Goal: Information Seeking & Learning: Learn about a topic

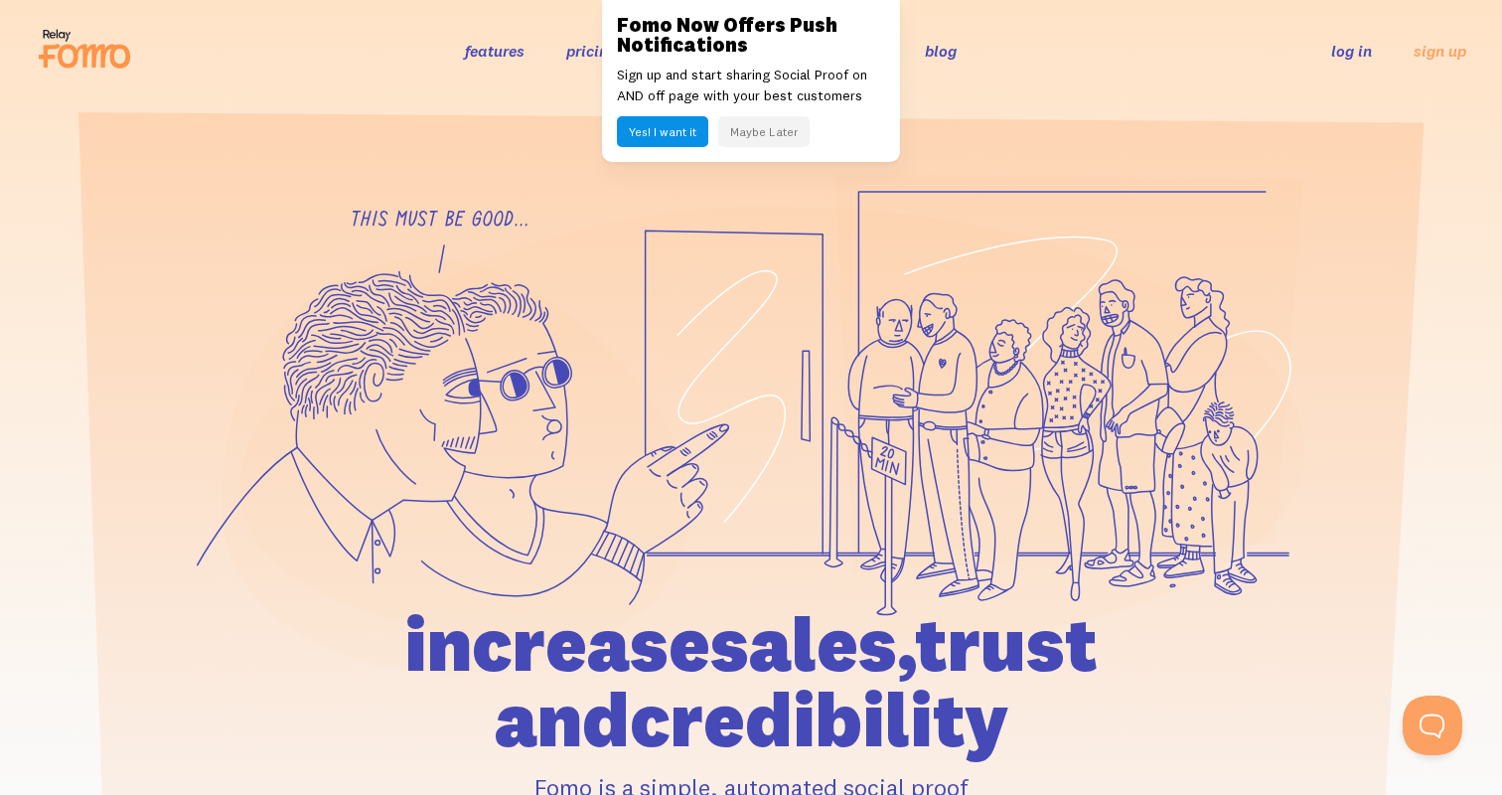
click at [746, 131] on button "Maybe Later" at bounding box center [763, 131] width 91 height 31
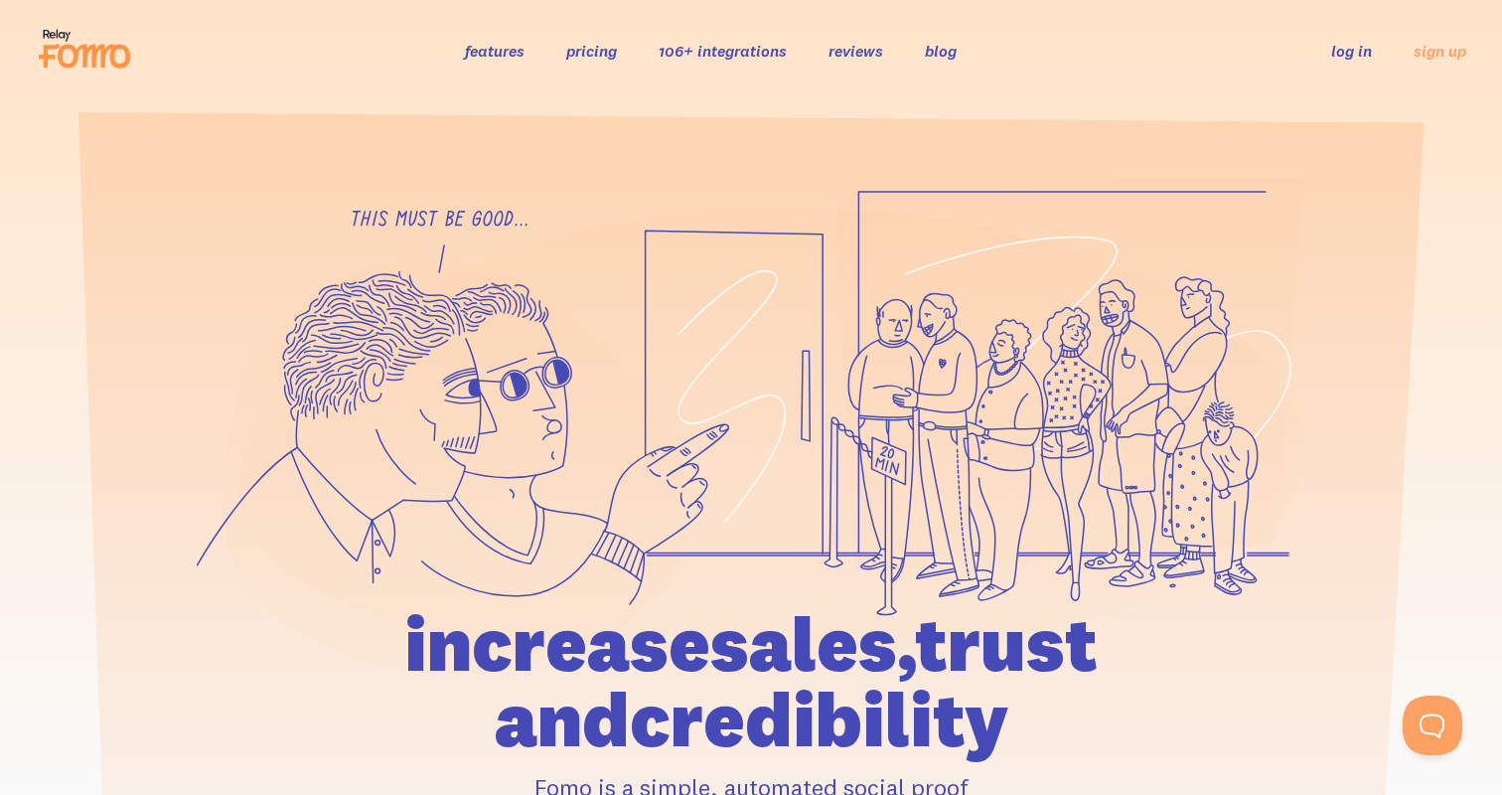
click at [597, 53] on link "pricing" at bounding box center [591, 51] width 51 height 20
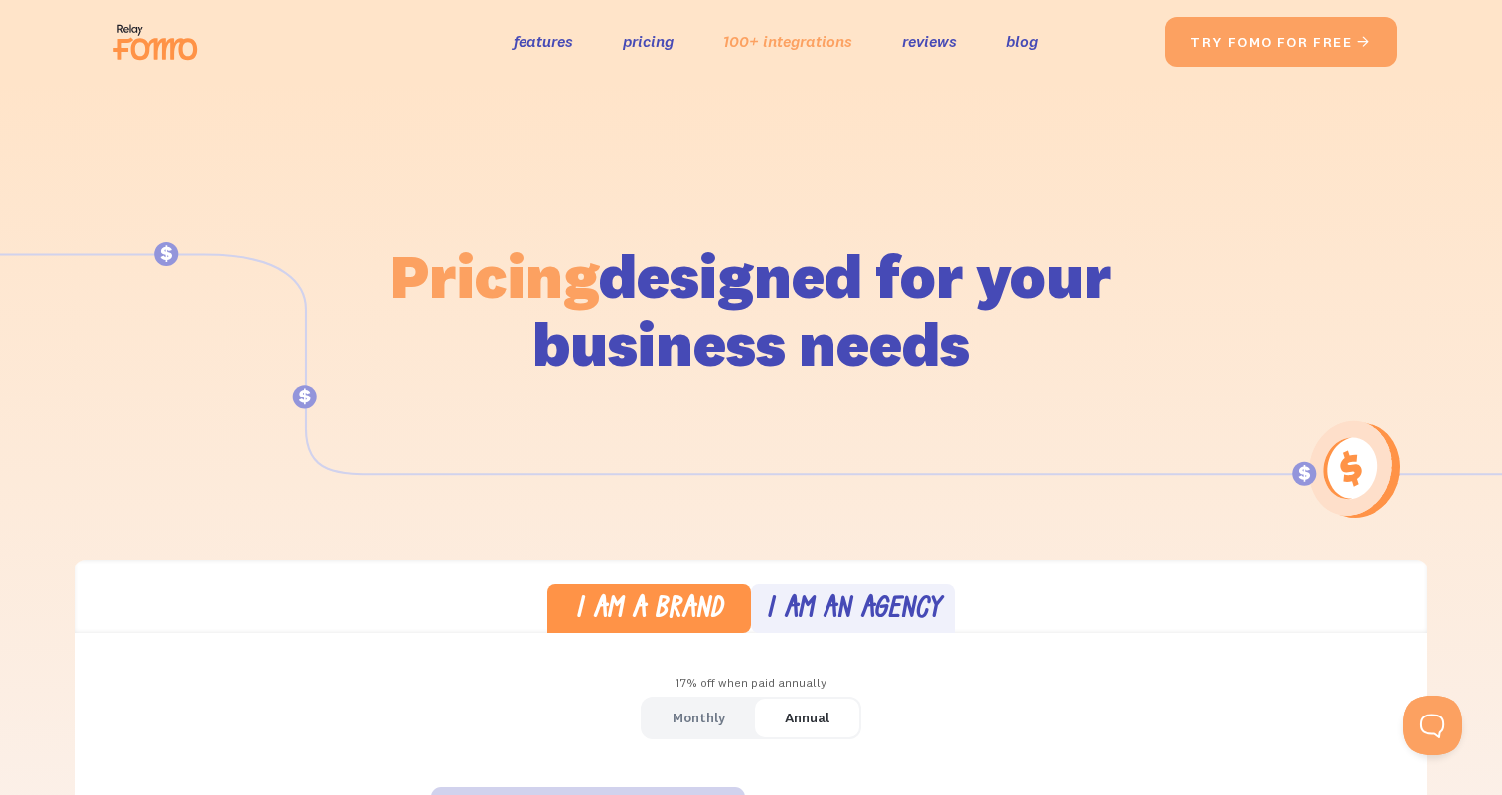
click at [764, 44] on link "100+ integrations" at bounding box center [787, 41] width 129 height 29
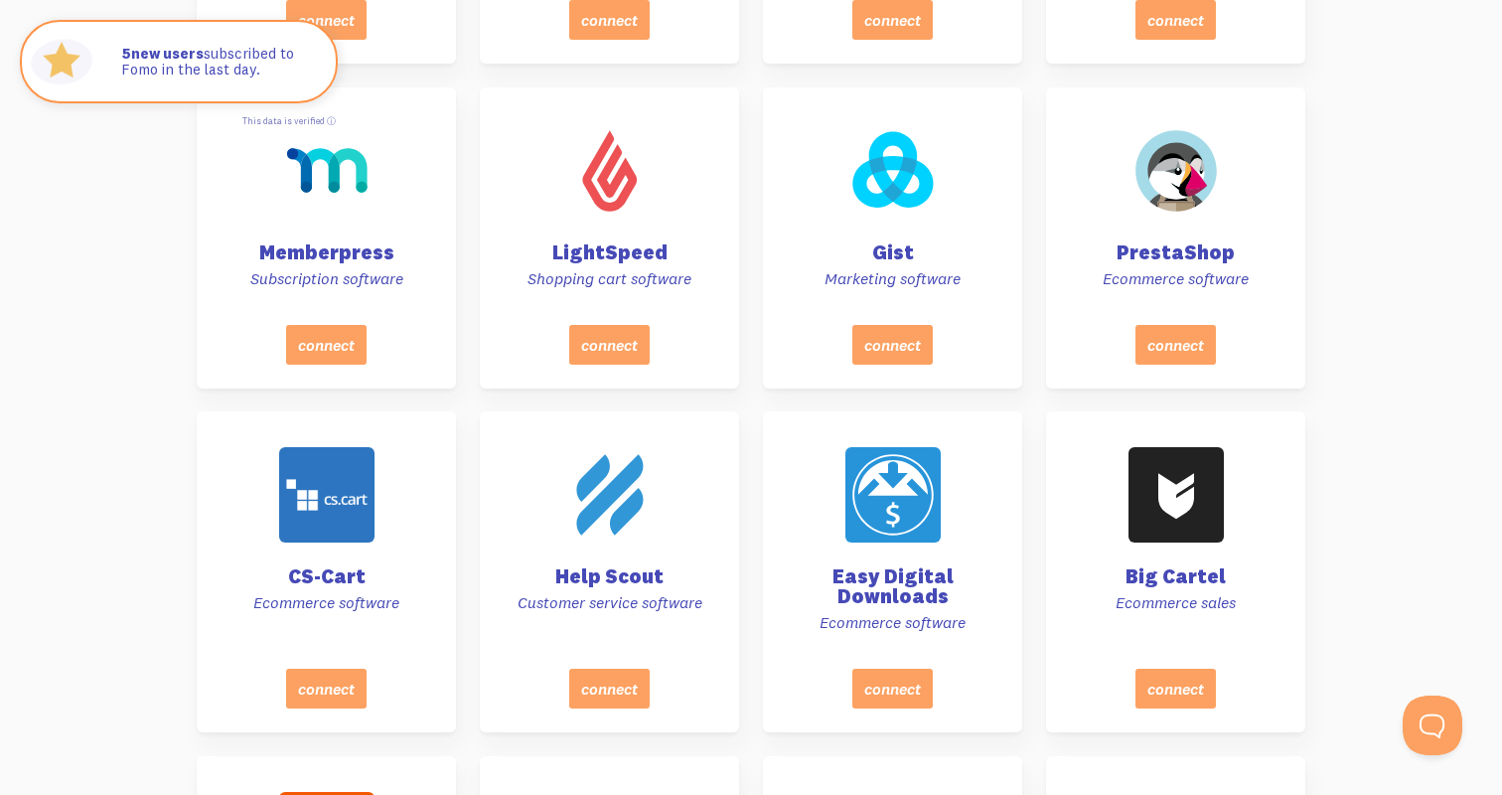
scroll to position [5843, 0]
